Goal: Task Accomplishment & Management: Use online tool/utility

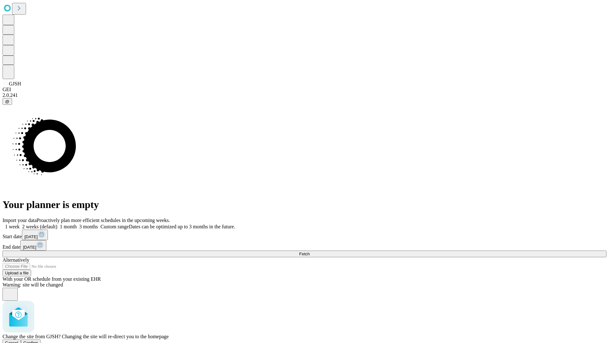
click at [38, 340] on span "Confirm" at bounding box center [30, 342] width 15 height 5
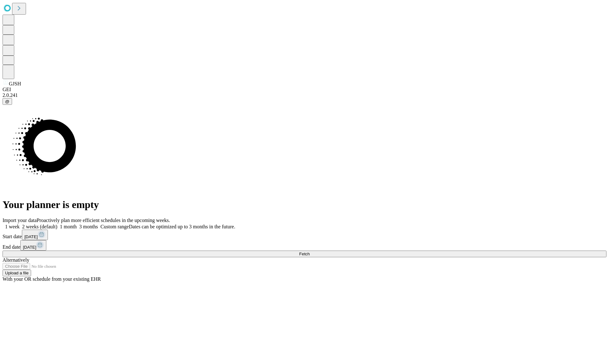
click at [77, 224] on label "1 month" at bounding box center [66, 226] width 19 height 5
click at [310, 251] on span "Fetch" at bounding box center [304, 253] width 10 height 5
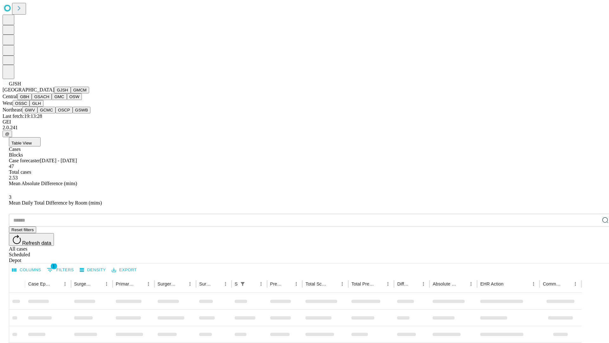
click at [71, 93] on button "GMCM" at bounding box center [80, 90] width 18 height 7
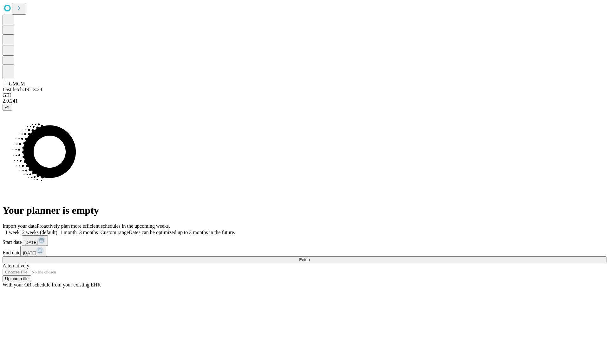
click at [77, 229] on label "1 month" at bounding box center [66, 231] width 19 height 5
click at [310, 257] on span "Fetch" at bounding box center [304, 259] width 10 height 5
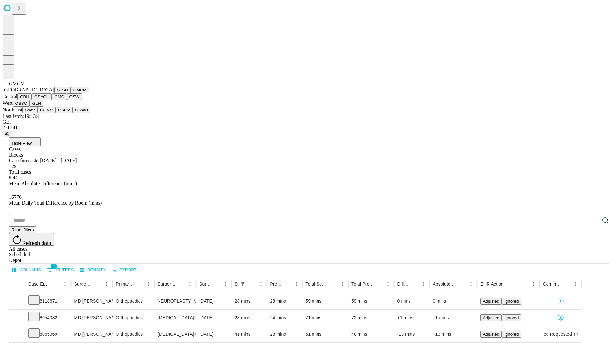
click at [32, 100] on button "GBH" at bounding box center [24, 96] width 14 height 7
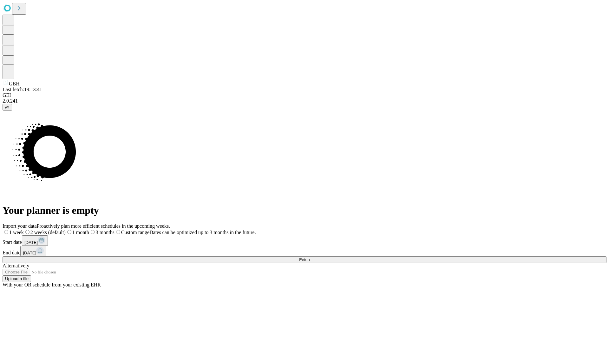
click at [89, 229] on label "1 month" at bounding box center [77, 231] width 23 height 5
click at [310, 257] on span "Fetch" at bounding box center [304, 259] width 10 height 5
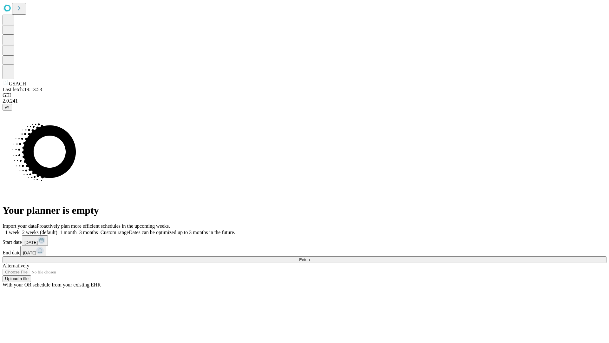
click at [77, 229] on label "1 month" at bounding box center [66, 231] width 19 height 5
click at [310, 257] on span "Fetch" at bounding box center [304, 259] width 10 height 5
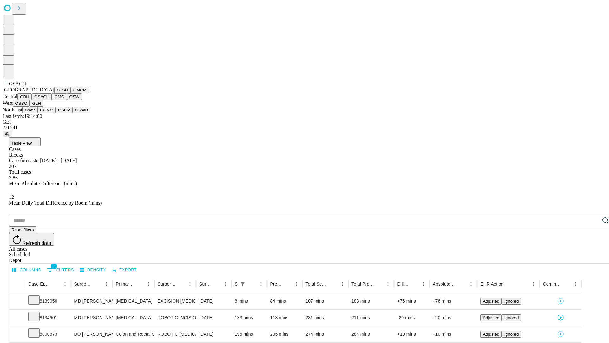
click at [52, 100] on button "GMC" at bounding box center [59, 96] width 15 height 7
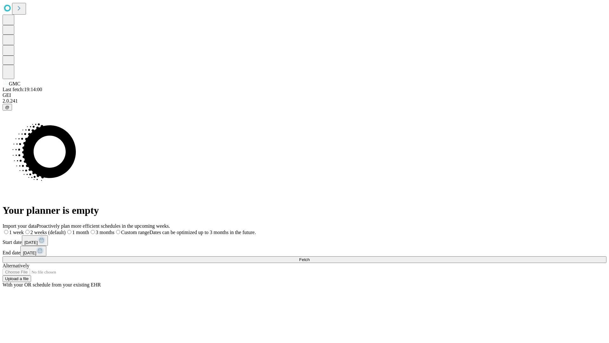
click at [89, 229] on label "1 month" at bounding box center [77, 231] width 23 height 5
click at [310, 257] on span "Fetch" at bounding box center [304, 259] width 10 height 5
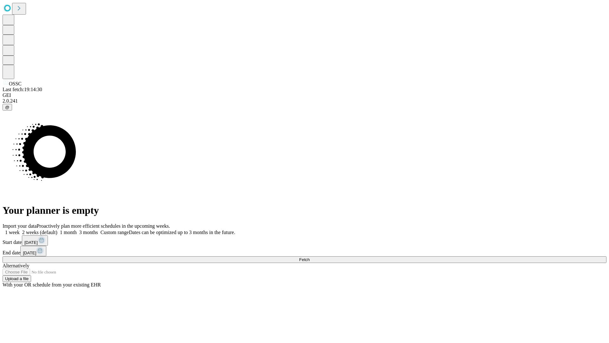
click at [77, 229] on label "1 month" at bounding box center [66, 231] width 19 height 5
click at [310, 257] on span "Fetch" at bounding box center [304, 259] width 10 height 5
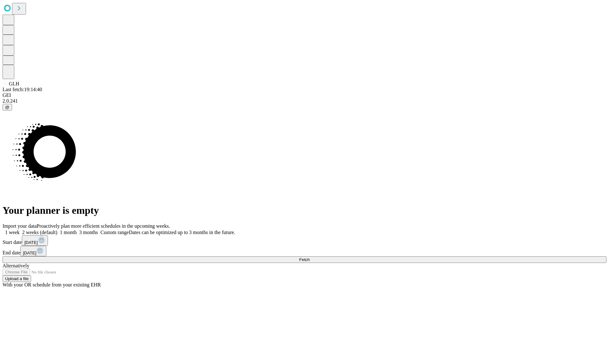
click at [310, 257] on span "Fetch" at bounding box center [304, 259] width 10 height 5
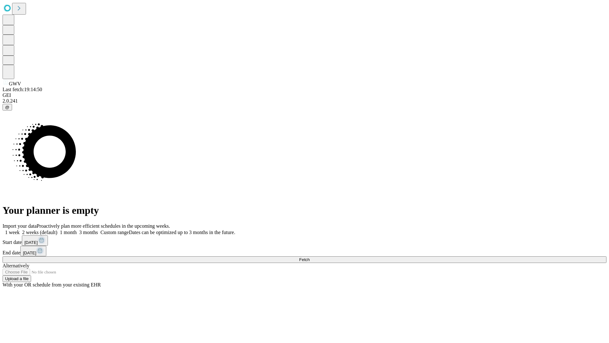
click at [77, 229] on label "1 month" at bounding box center [66, 231] width 19 height 5
click at [310, 257] on span "Fetch" at bounding box center [304, 259] width 10 height 5
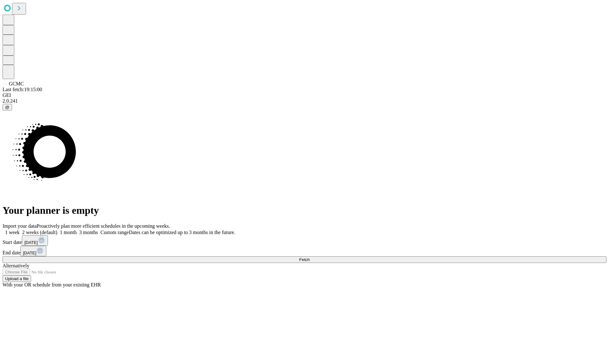
click at [77, 229] on label "1 month" at bounding box center [66, 231] width 19 height 5
click at [310, 257] on span "Fetch" at bounding box center [304, 259] width 10 height 5
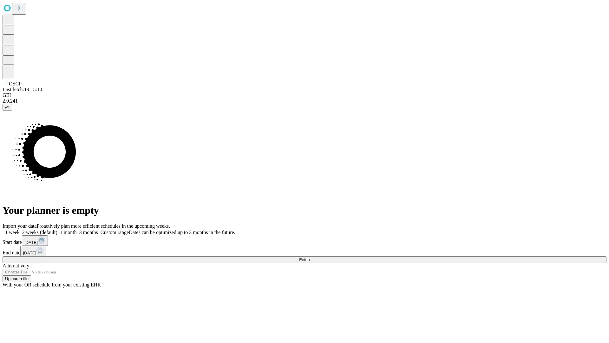
click at [77, 229] on label "1 month" at bounding box center [66, 231] width 19 height 5
click at [310, 257] on span "Fetch" at bounding box center [304, 259] width 10 height 5
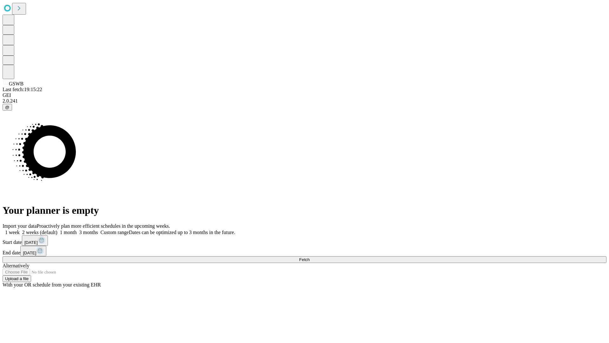
click at [310, 257] on span "Fetch" at bounding box center [304, 259] width 10 height 5
